Goal: Information Seeking & Learning: Learn about a topic

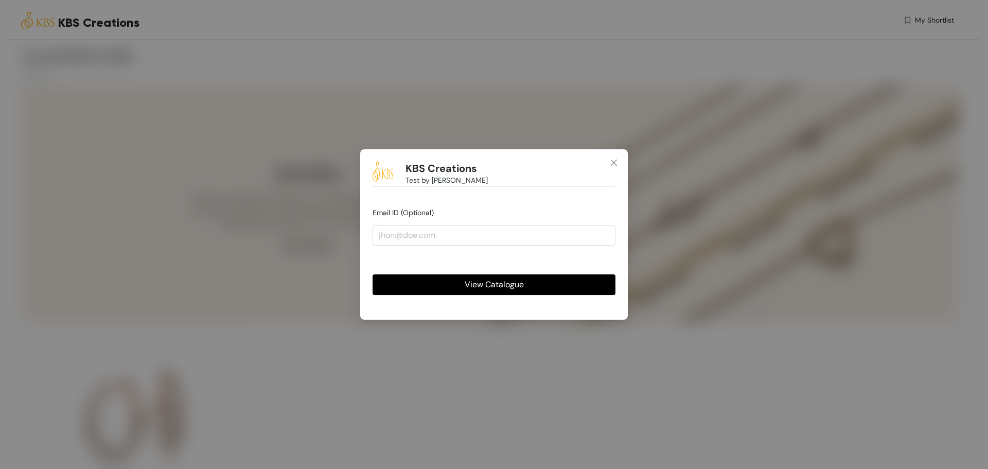
click at [493, 277] on button "View Catalogue" at bounding box center [494, 284] width 243 height 21
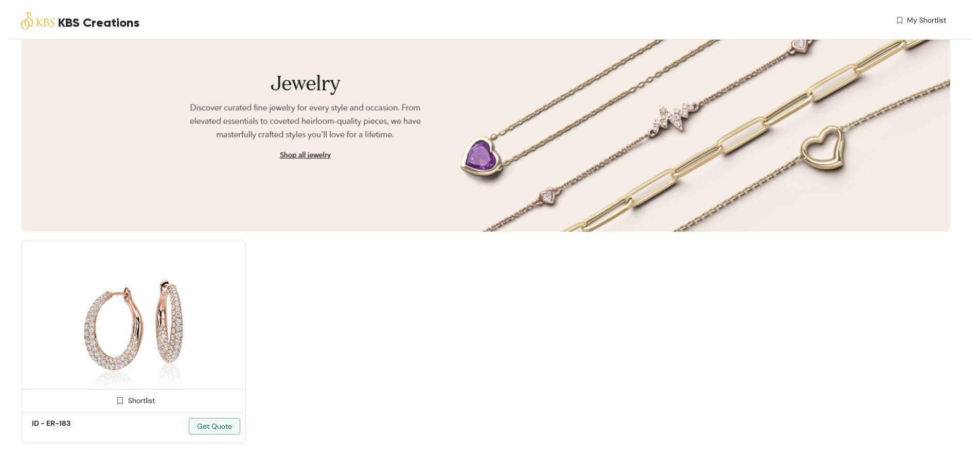
scroll to position [96, 0]
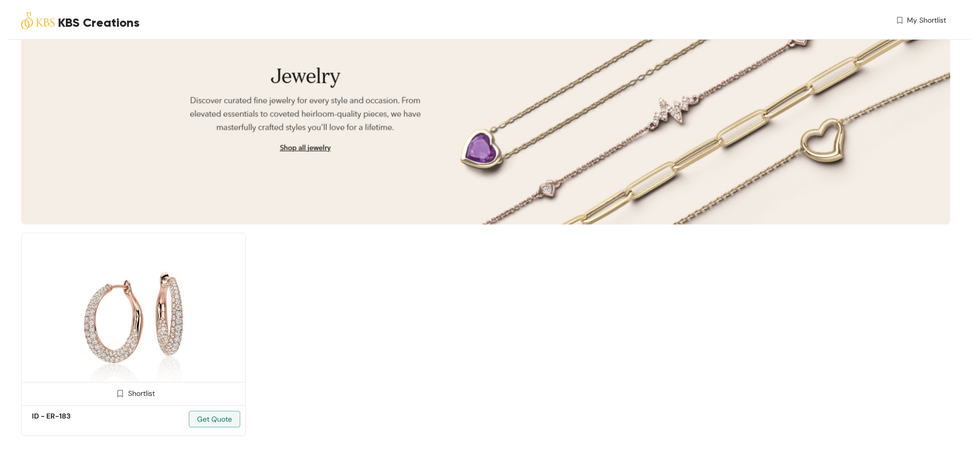
click at [126, 320] on img at bounding box center [133, 318] width 225 height 170
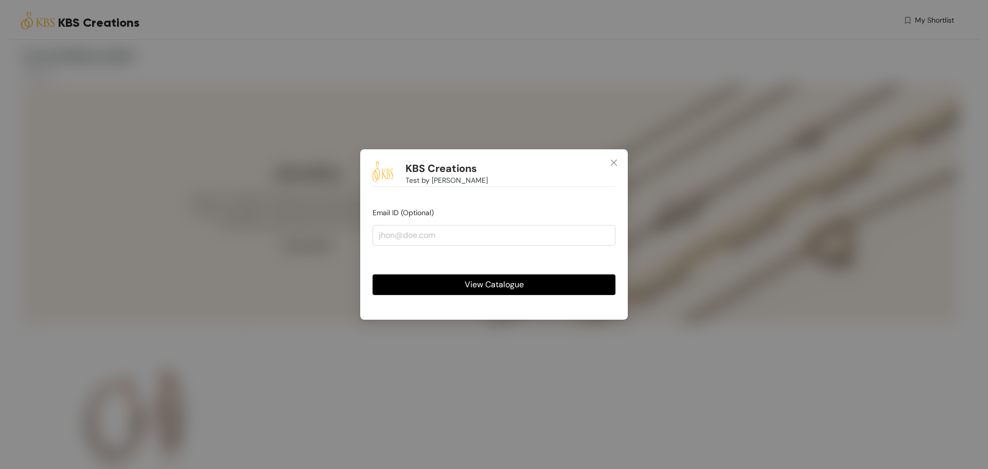
click at [513, 282] on span "View Catalogue" at bounding box center [494, 284] width 59 height 13
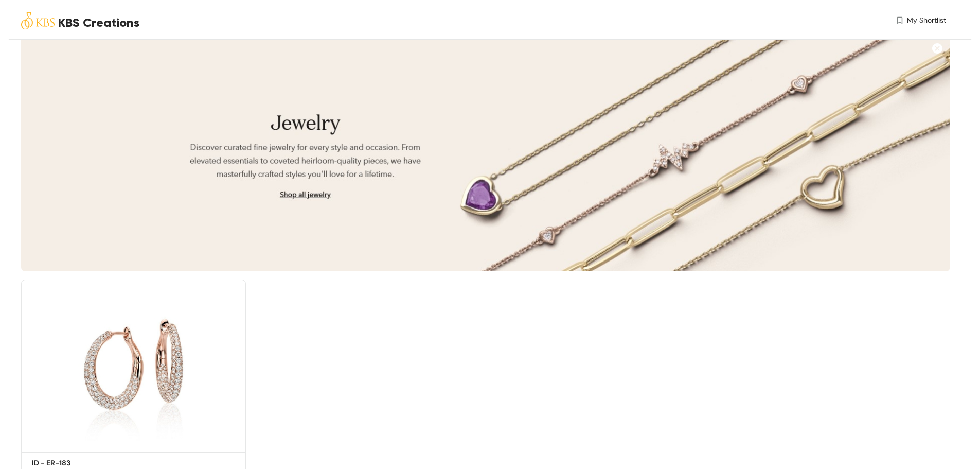
scroll to position [96, 0]
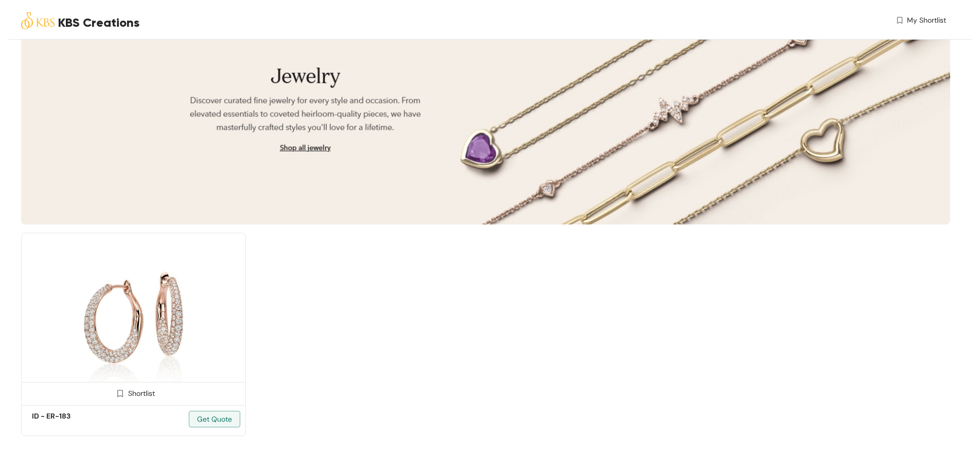
click at [188, 305] on img at bounding box center [133, 318] width 225 height 170
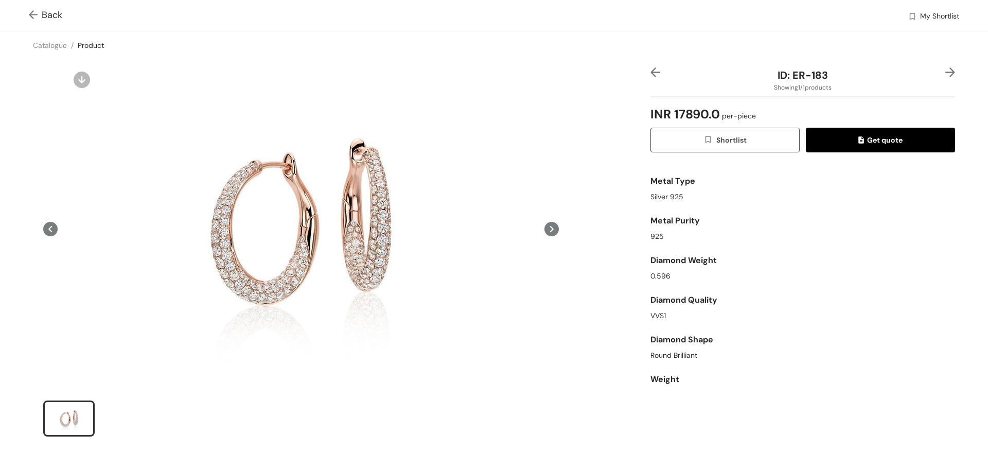
scroll to position [42, 0]
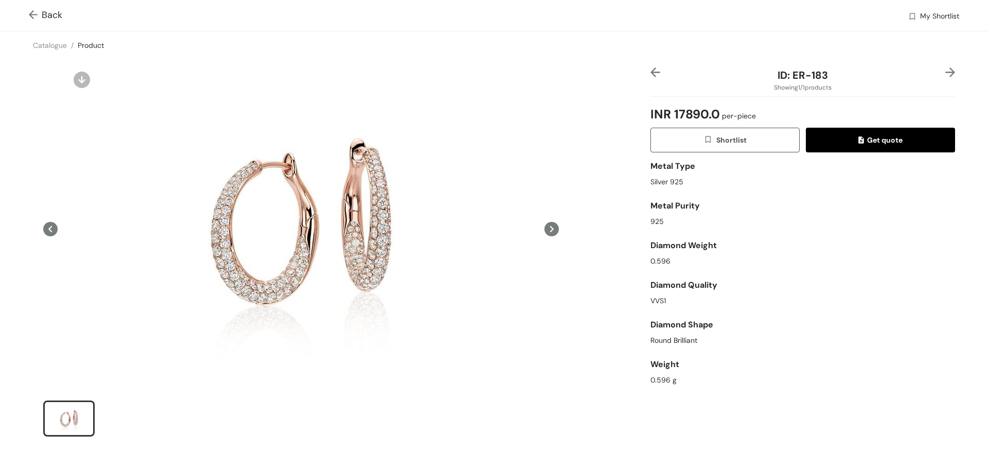
click at [945, 74] on img at bounding box center [950, 72] width 10 height 10
